Goal: Browse casually: Explore the website without a specific task or goal

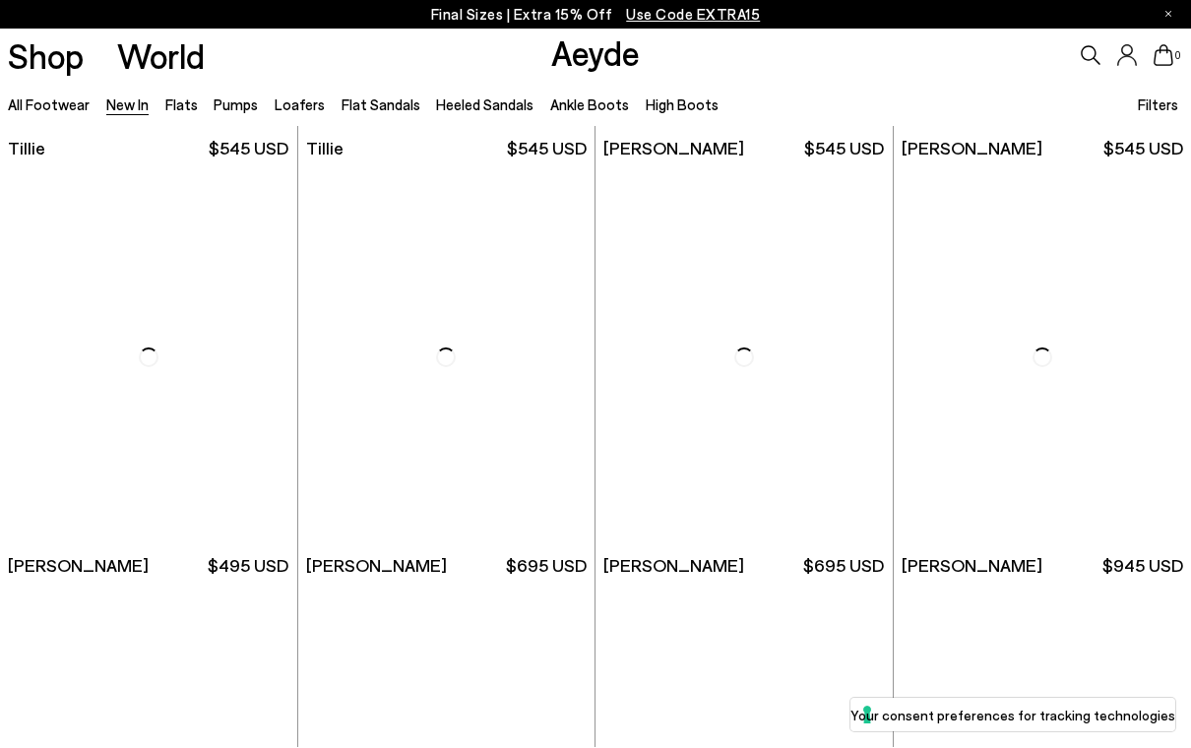
scroll to position [3717, 0]
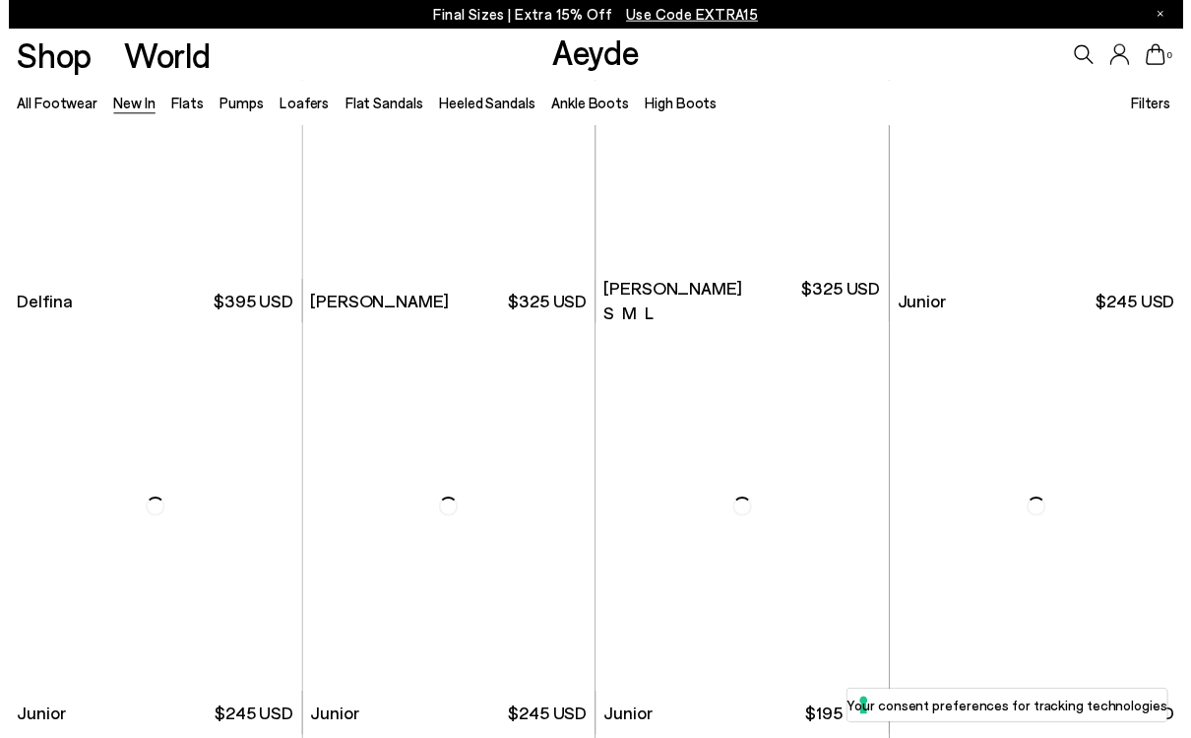
scroll to position [10246, 0]
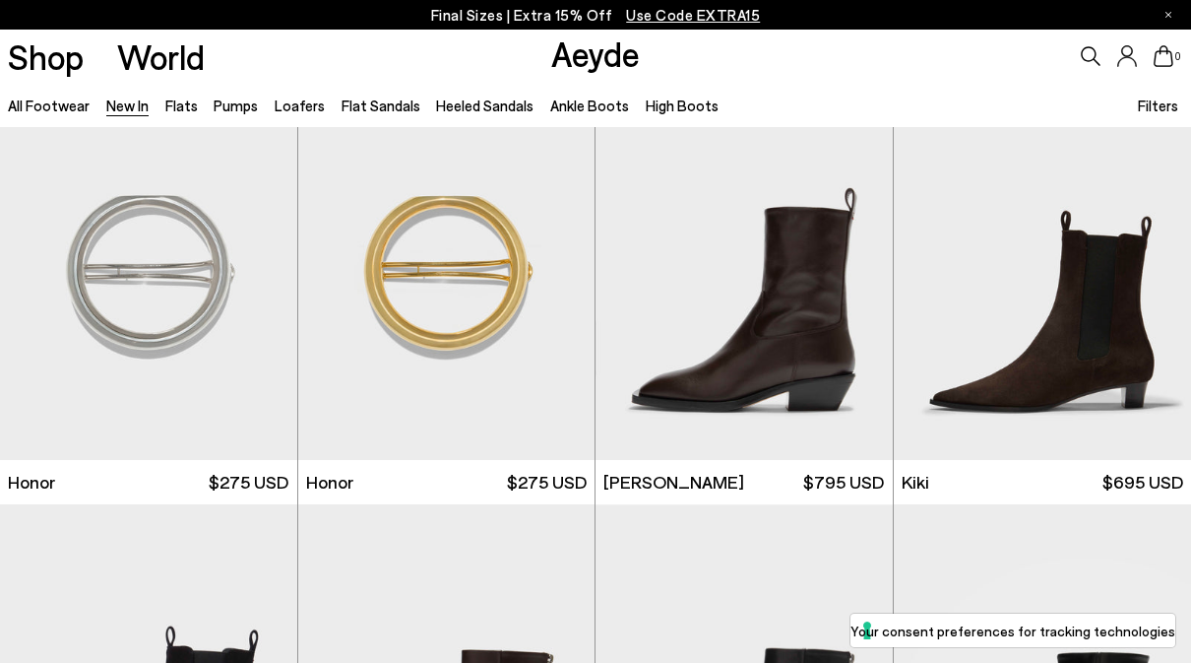
scroll to position [11738, 0]
